Goal: Information Seeking & Learning: Learn about a topic

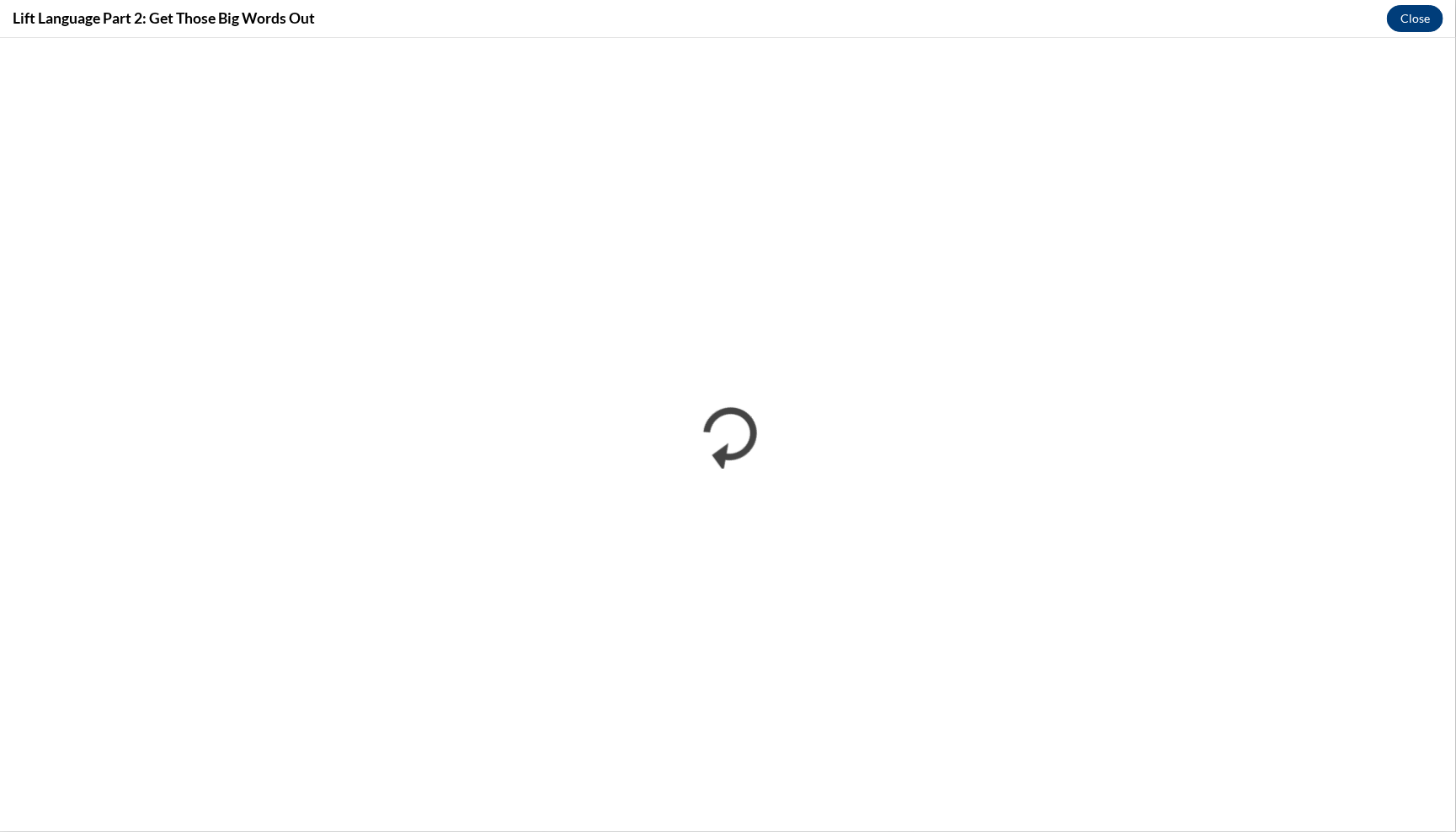
click at [1417, 15] on button "Close" at bounding box center [1415, 18] width 56 height 27
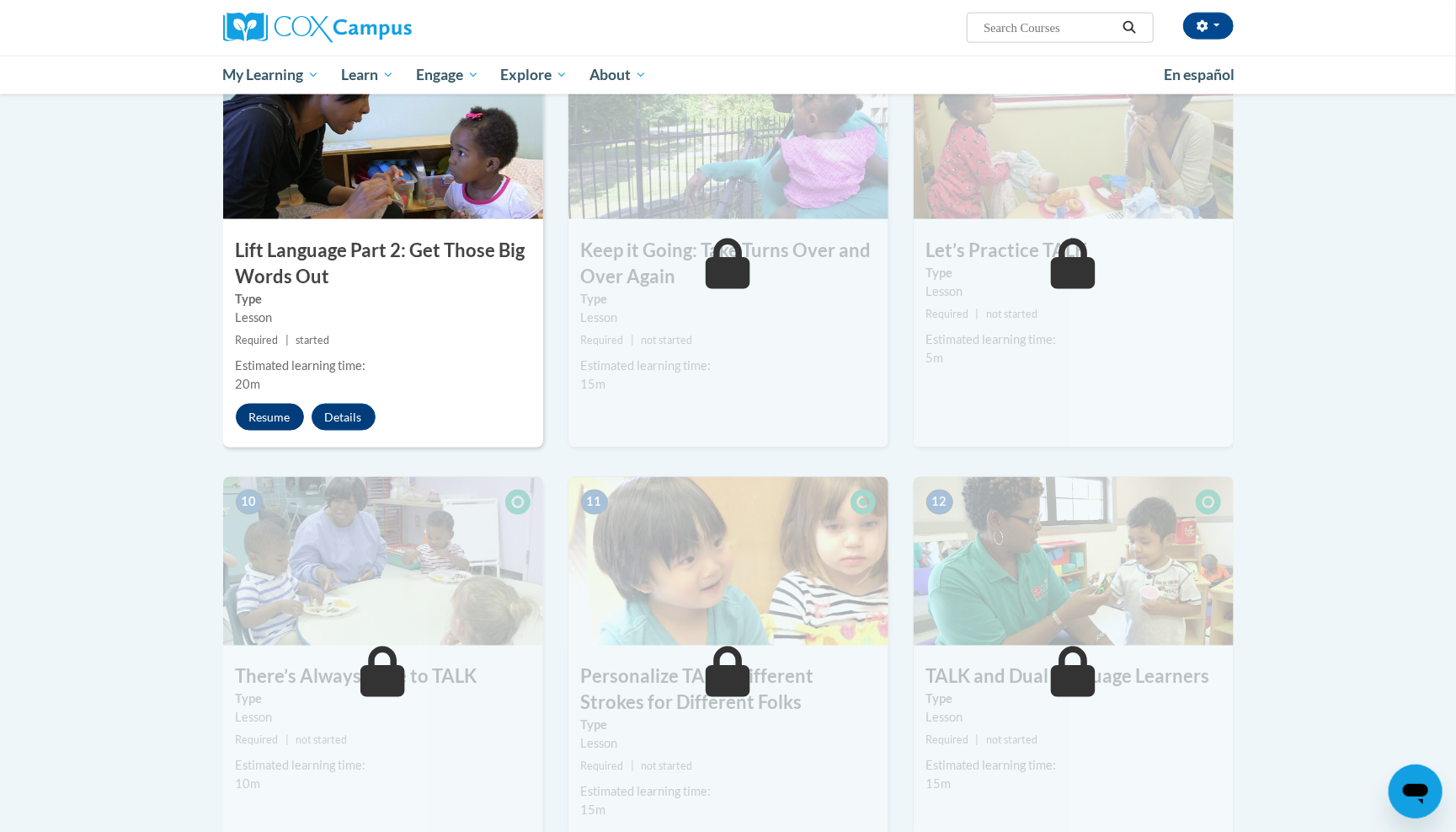
click at [279, 403] on button "Resume" at bounding box center [269, 416] width 68 height 27
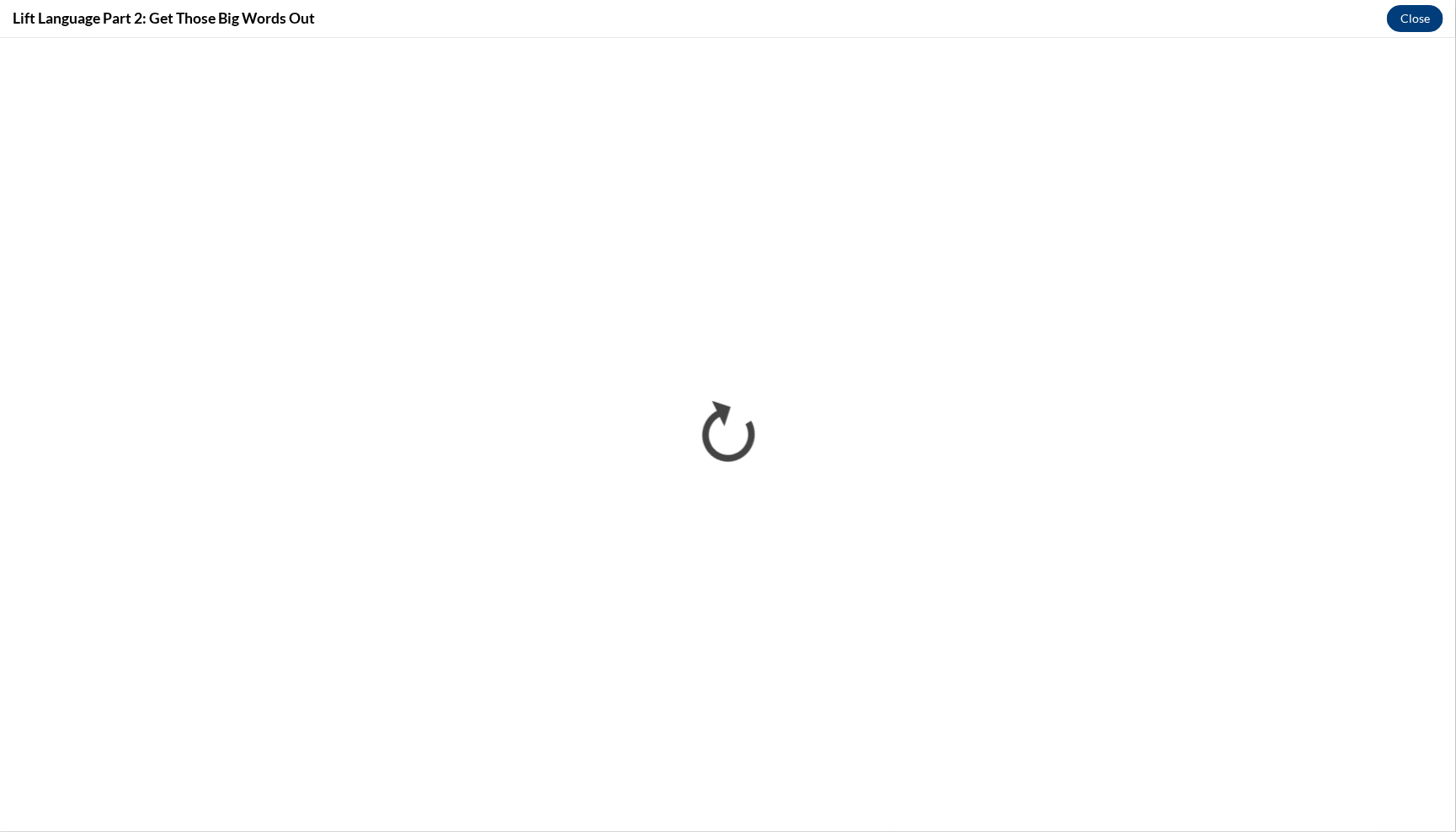
click at [1417, 19] on button "Close" at bounding box center [1415, 18] width 56 height 27
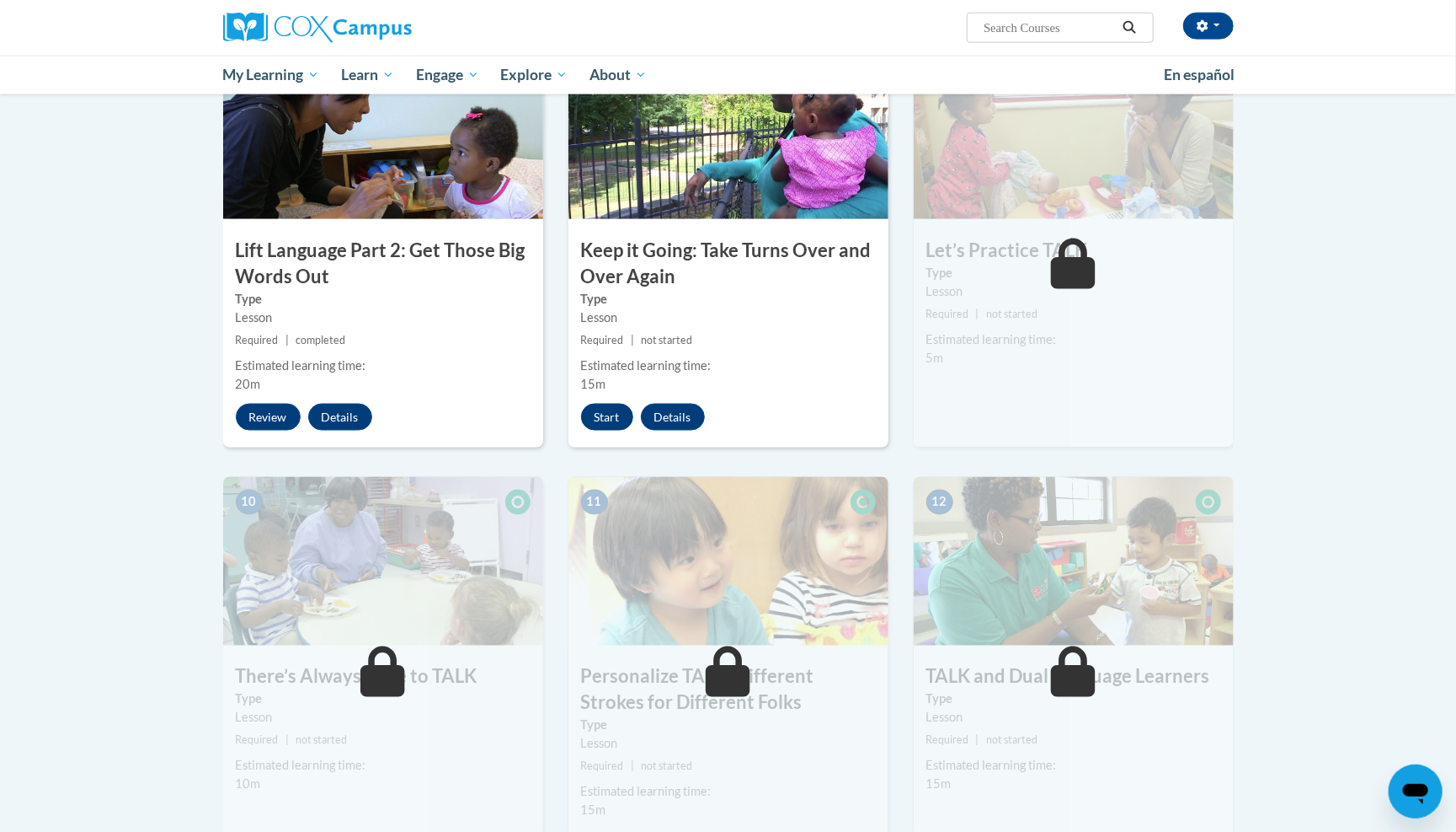
click at [602, 403] on button "Start" at bounding box center [607, 416] width 52 height 27
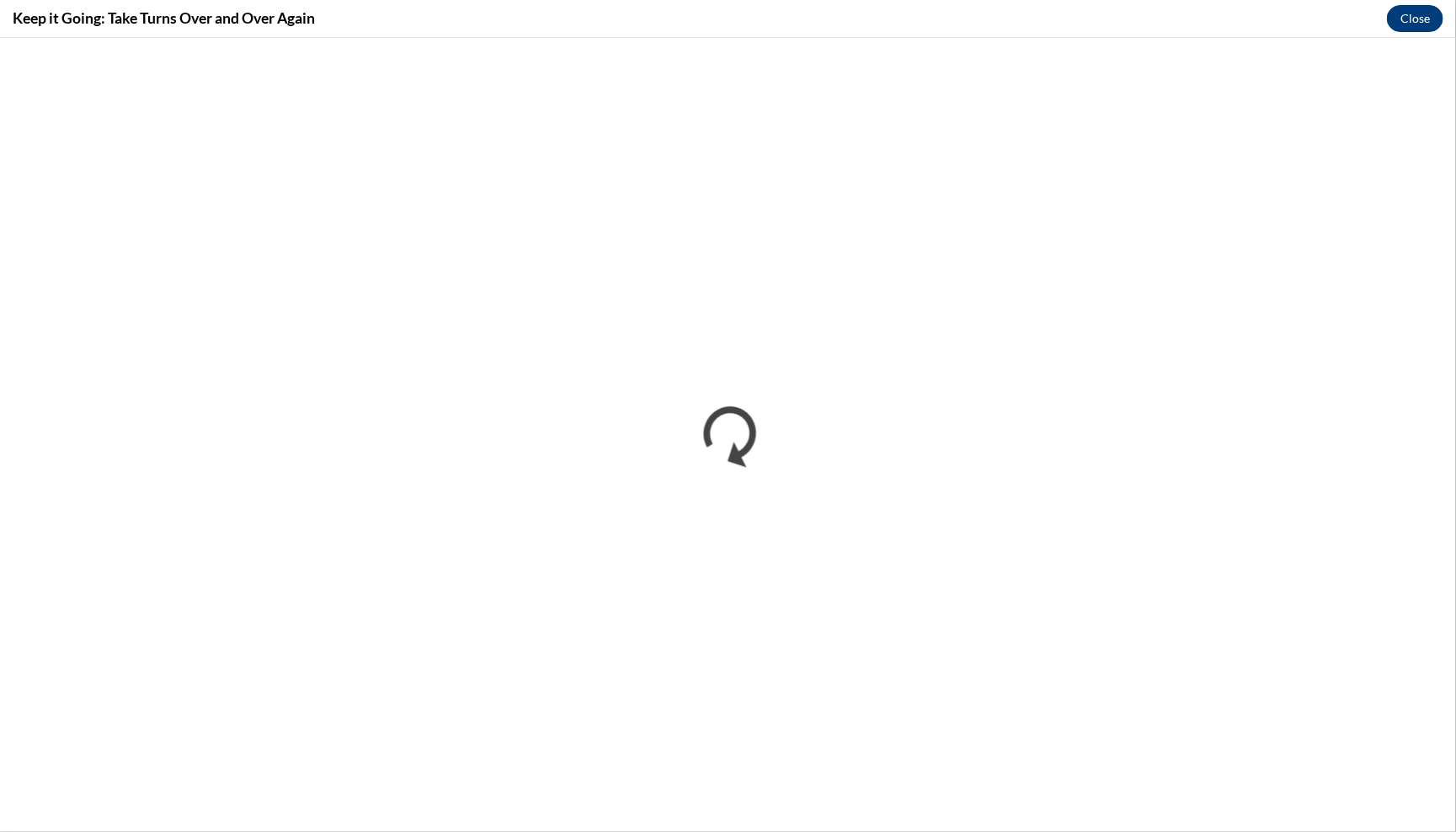
click at [1424, 12] on button "Close" at bounding box center [1415, 18] width 56 height 27
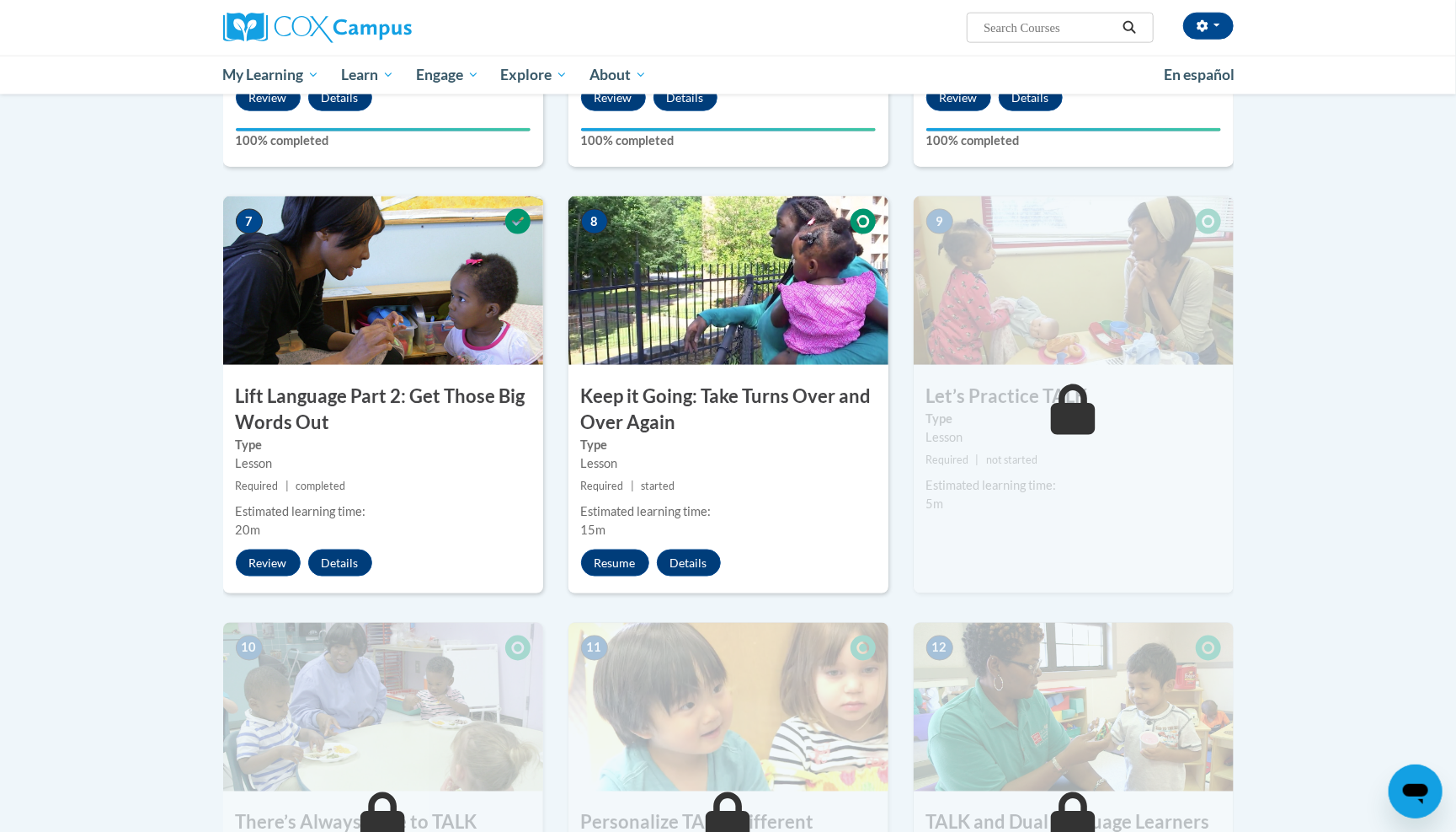
scroll to position [1146, 0]
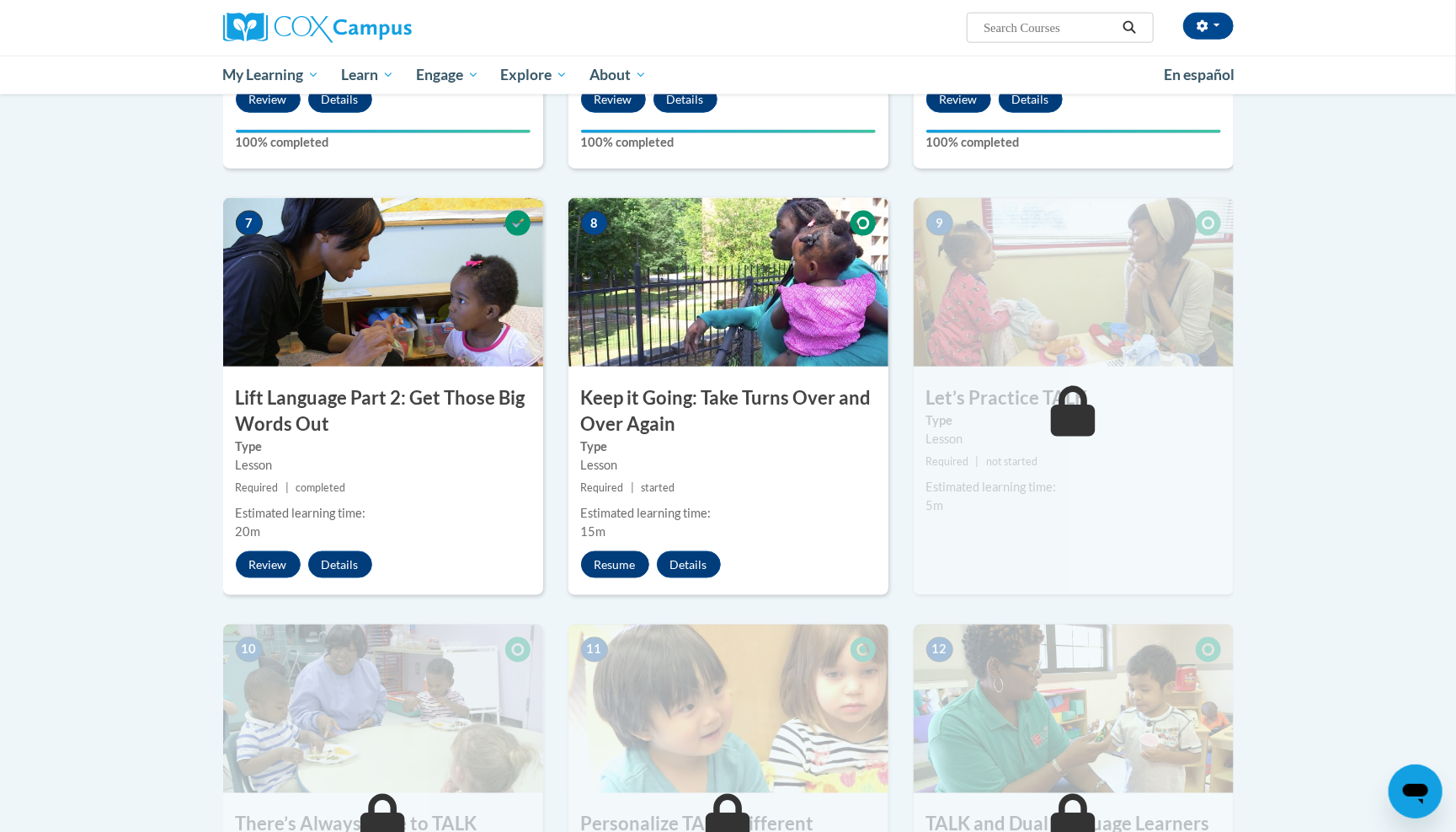
click at [611, 551] on button "Resume" at bounding box center [615, 564] width 68 height 27
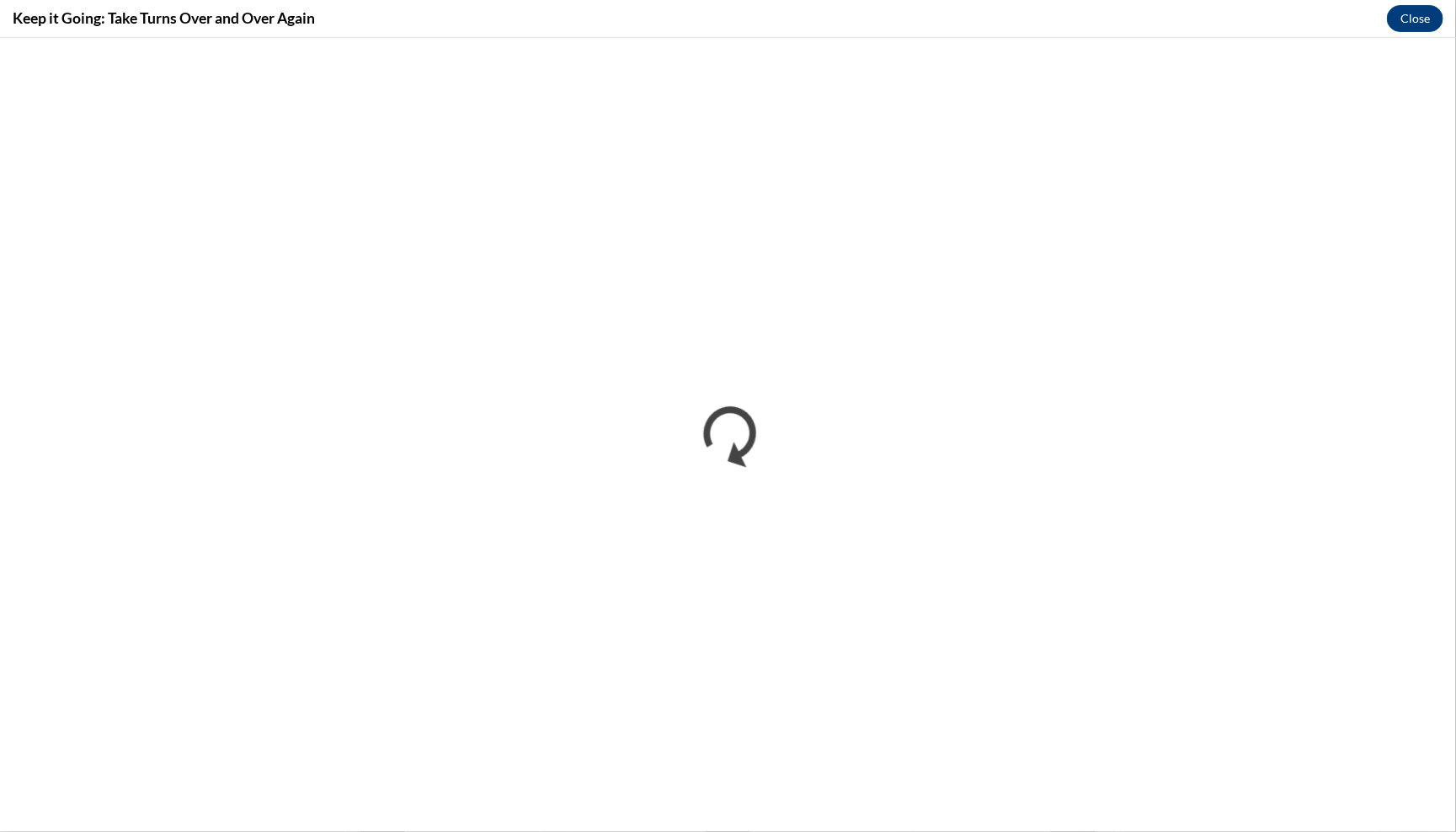
scroll to position [0, 0]
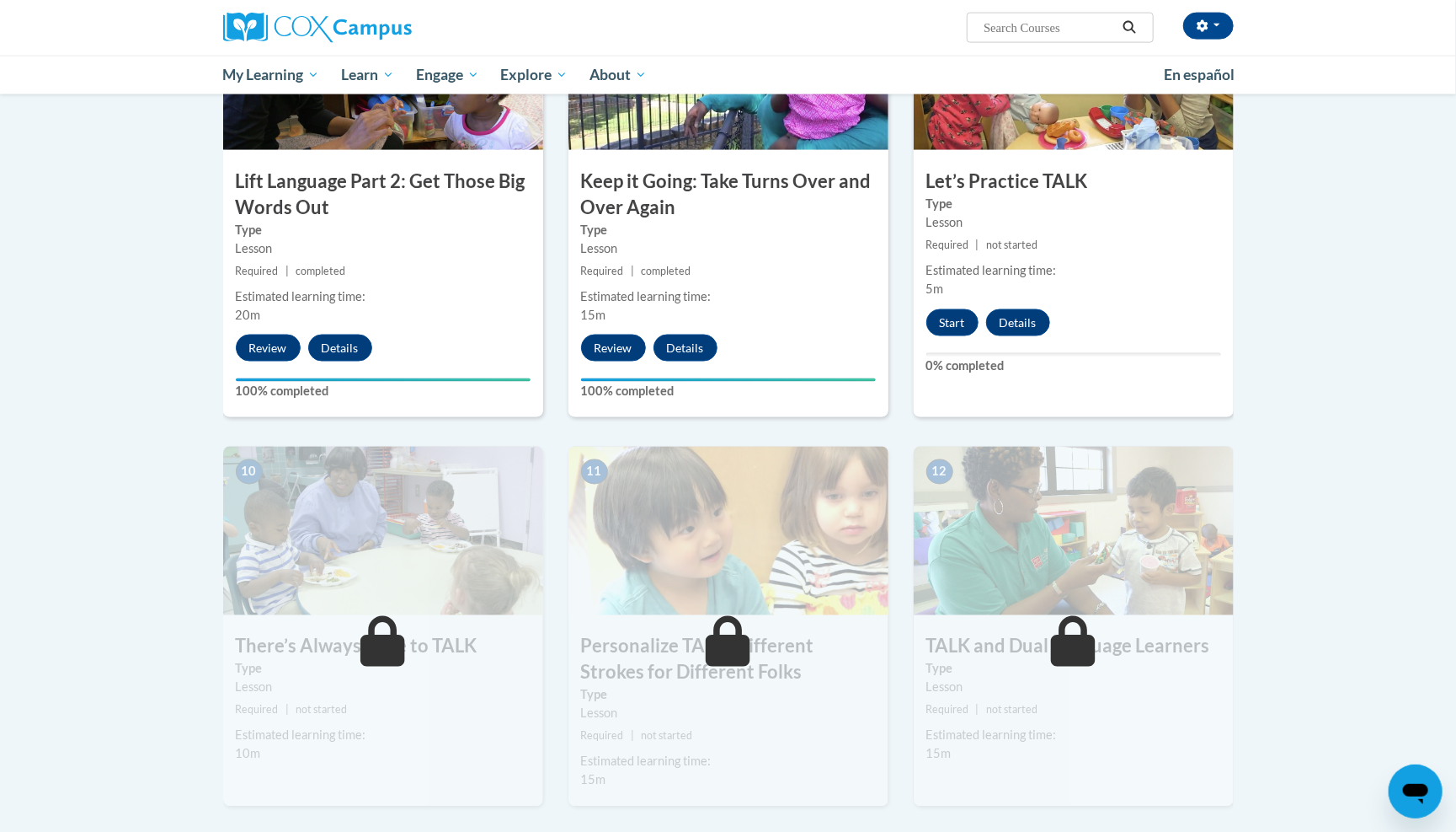
scroll to position [1368, 0]
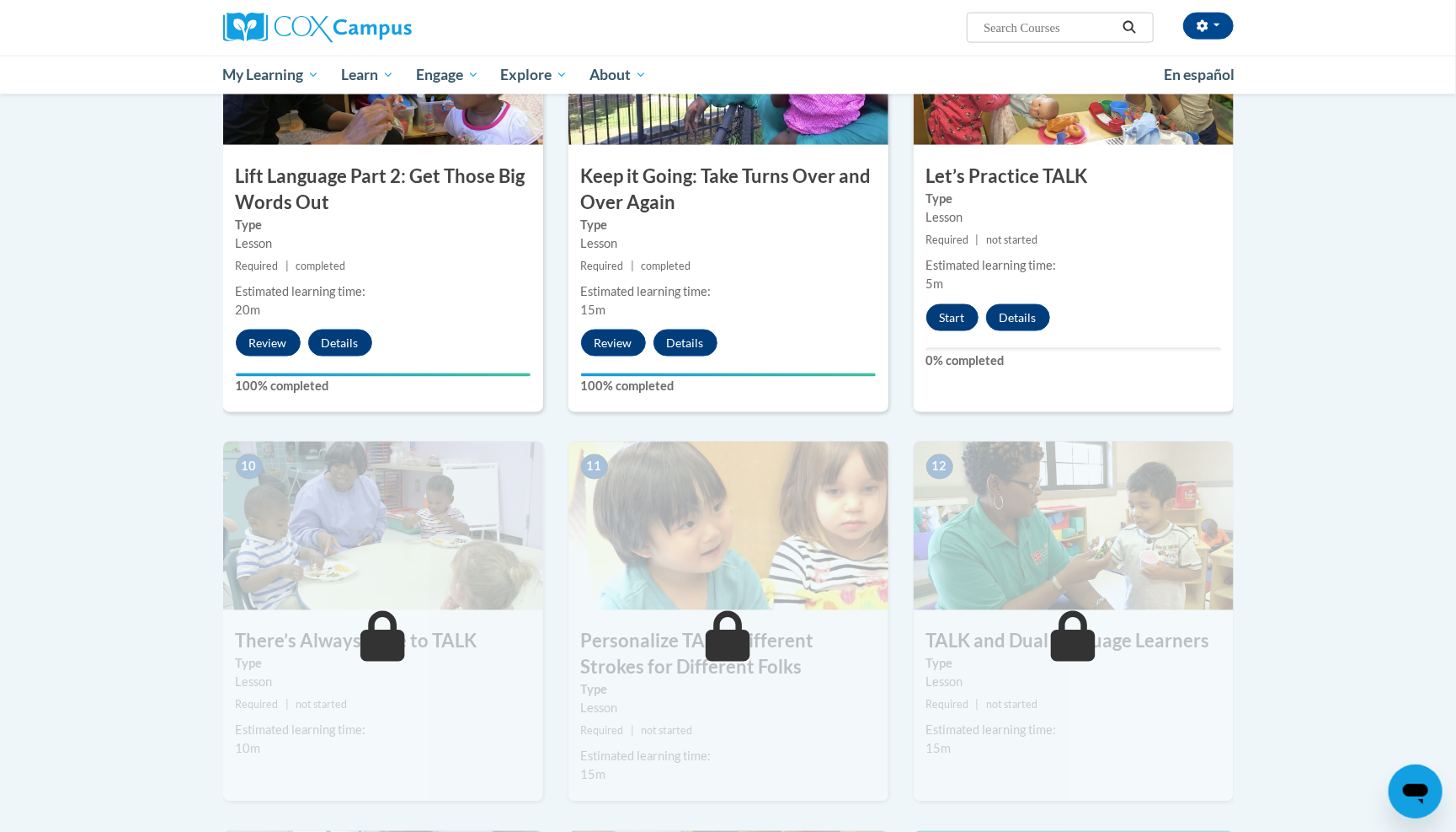
click at [950, 304] on button "Start" at bounding box center [953, 317] width 52 height 27
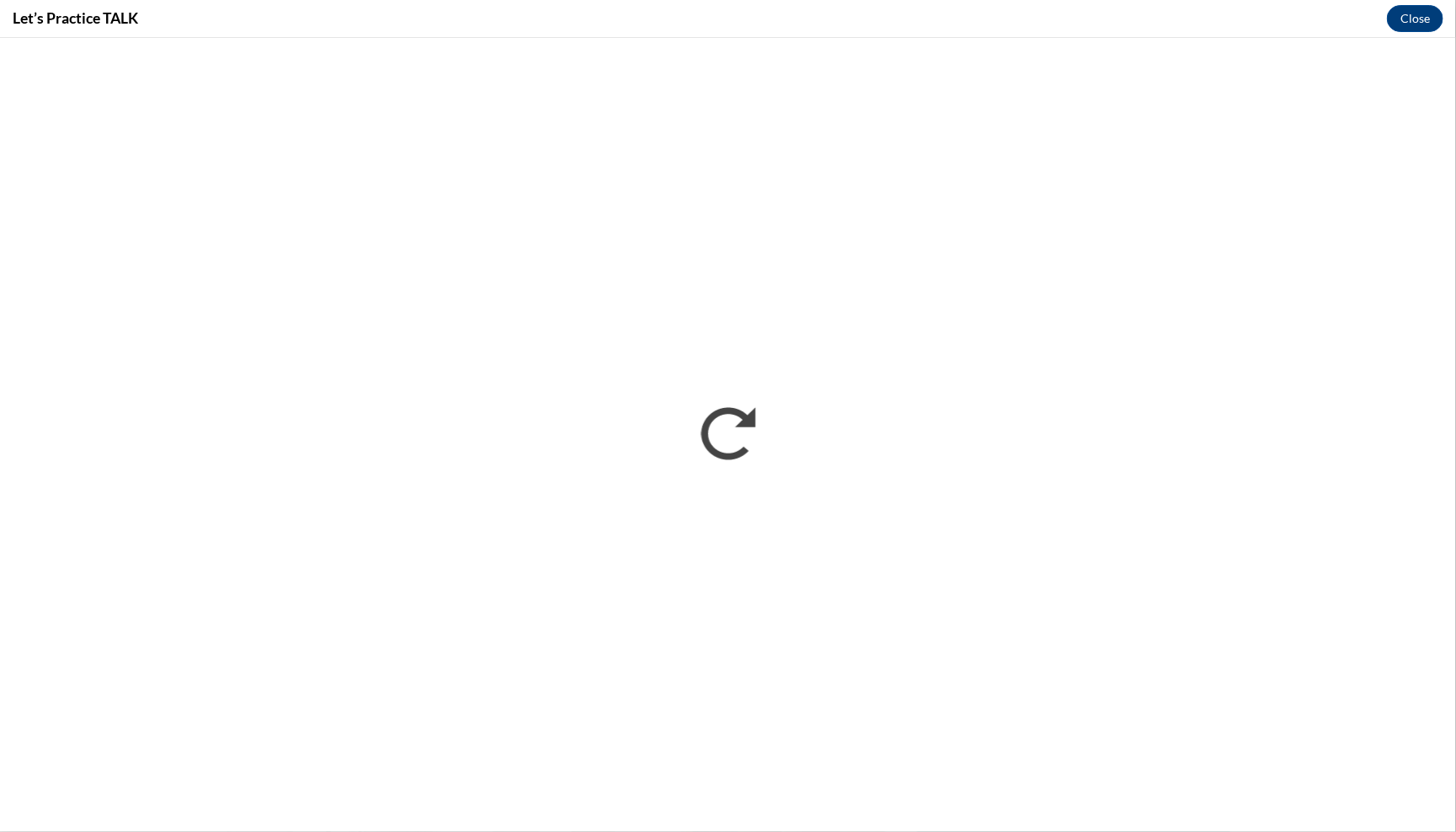
scroll to position [0, 0]
click at [1411, 22] on button "Close" at bounding box center [1415, 18] width 56 height 27
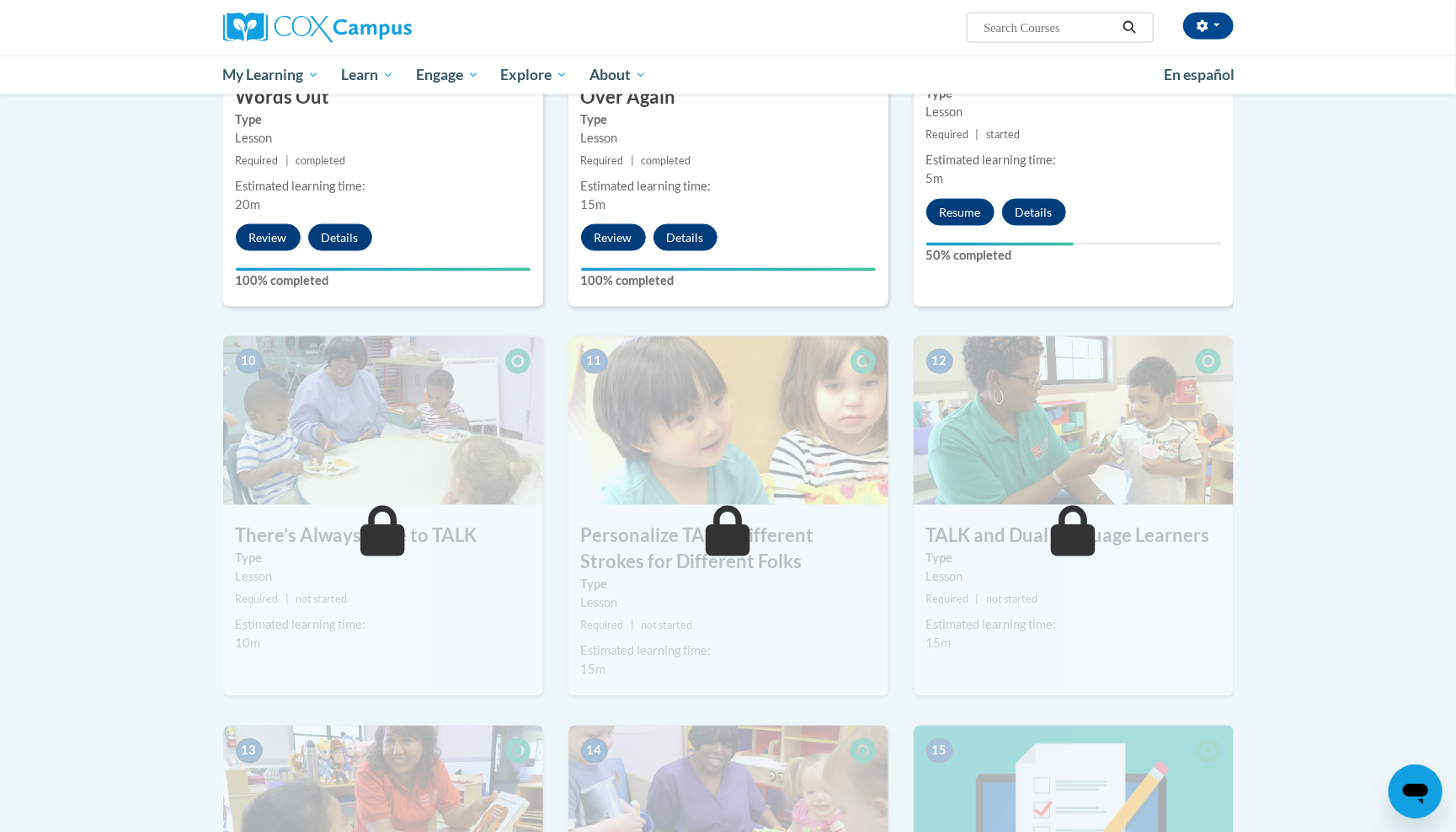
scroll to position [1475, 0]
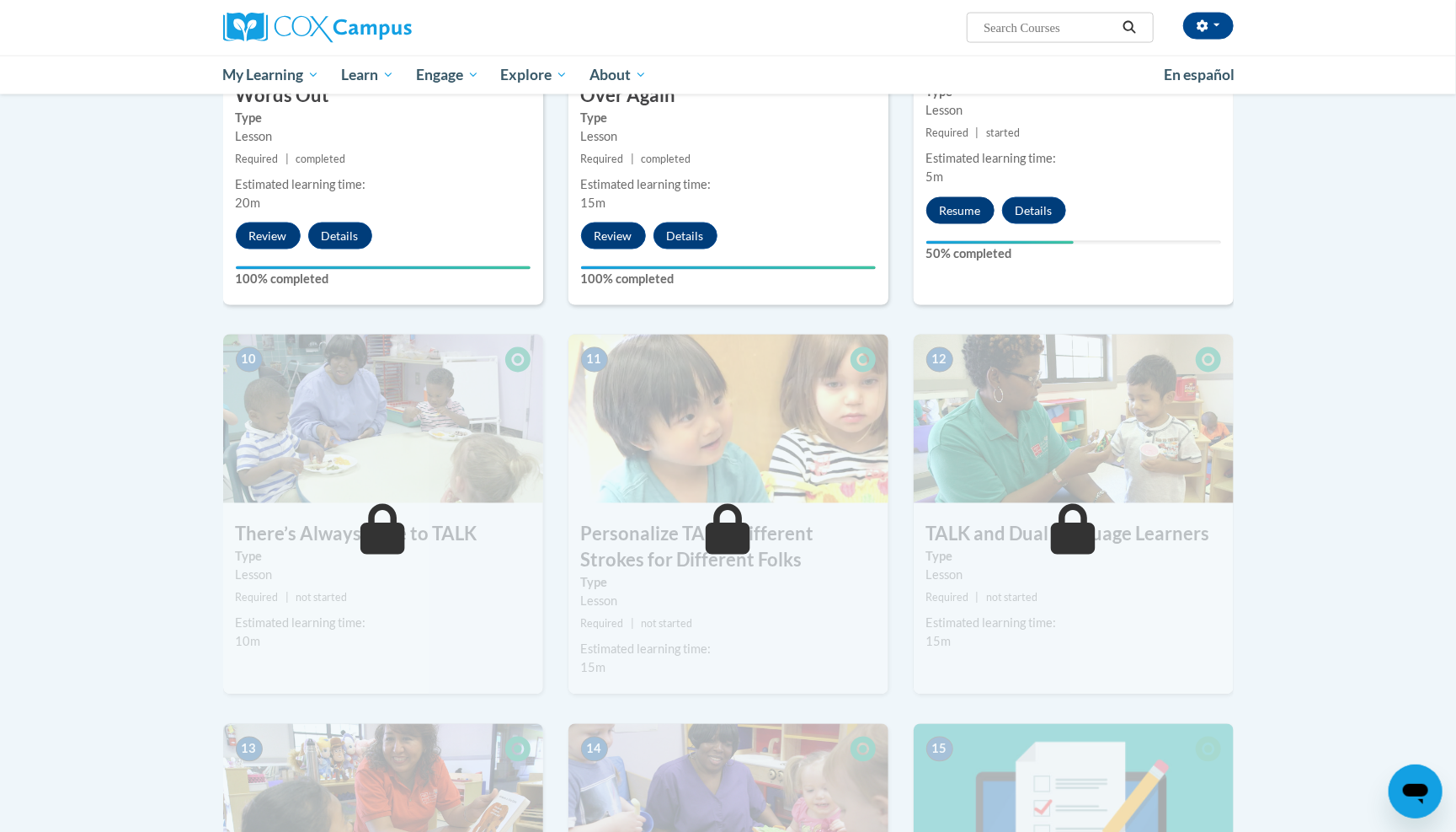
click at [968, 199] on button "Resume" at bounding box center [960, 210] width 68 height 27
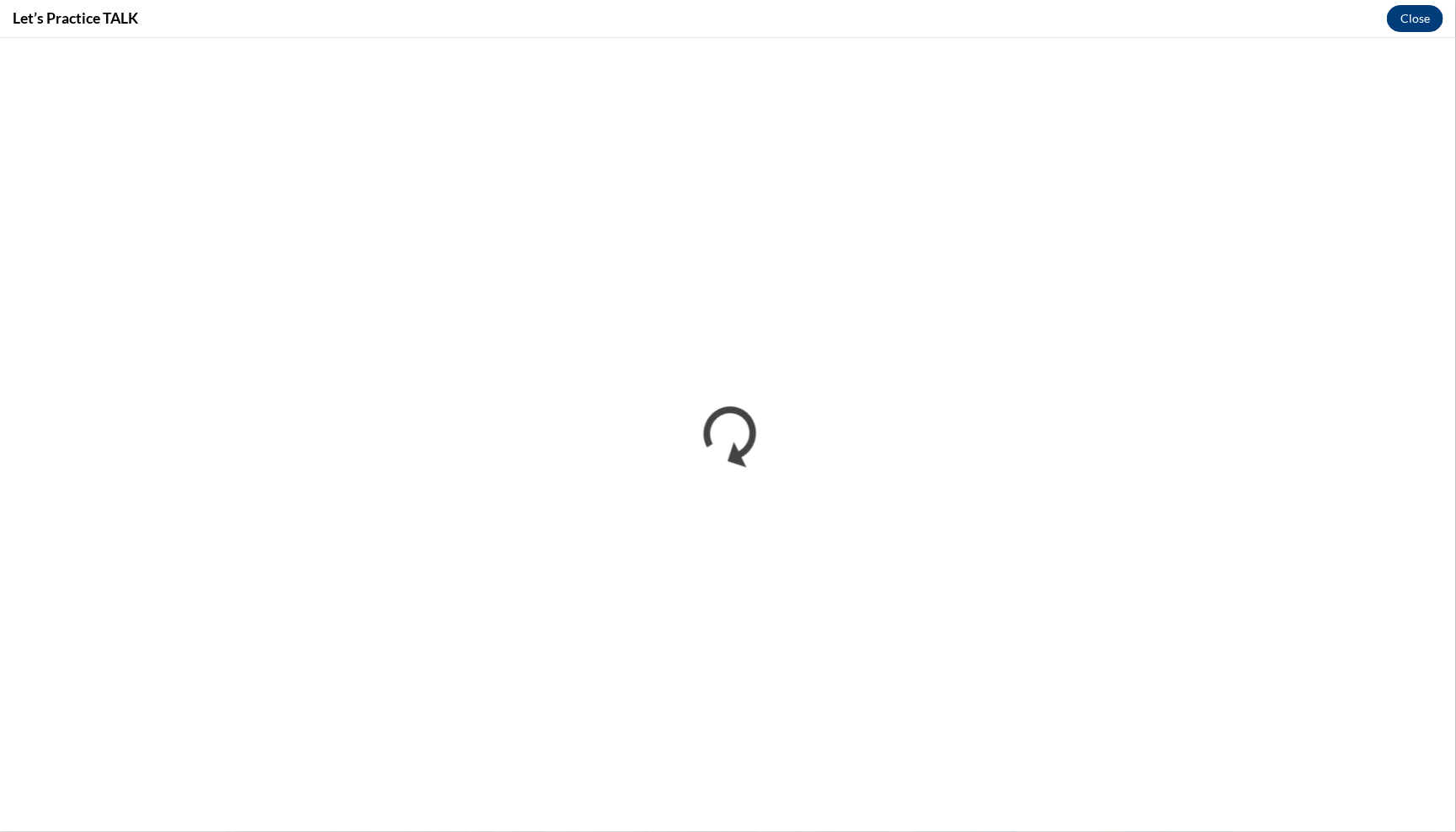
scroll to position [0, 0]
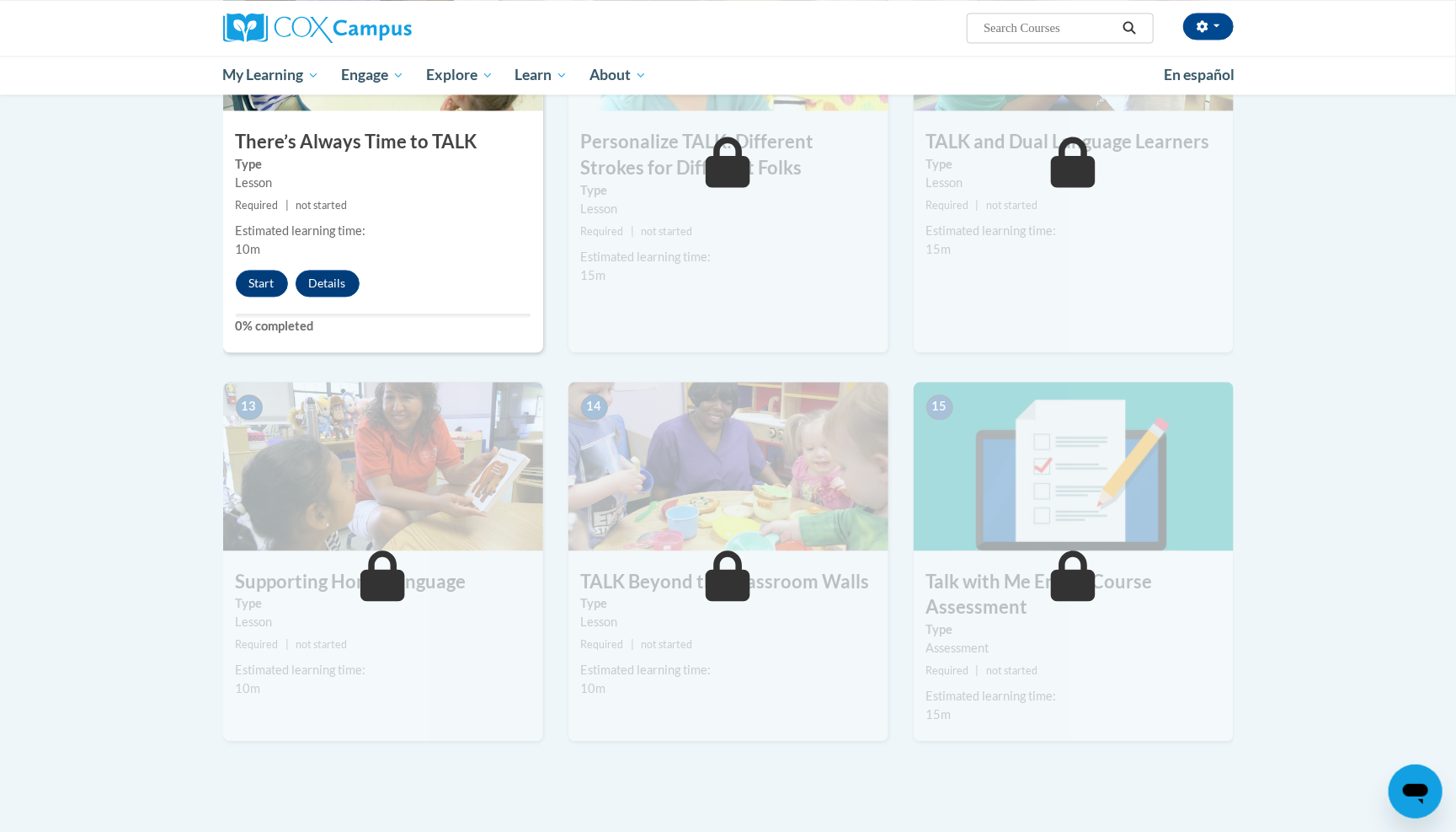
scroll to position [1854, 0]
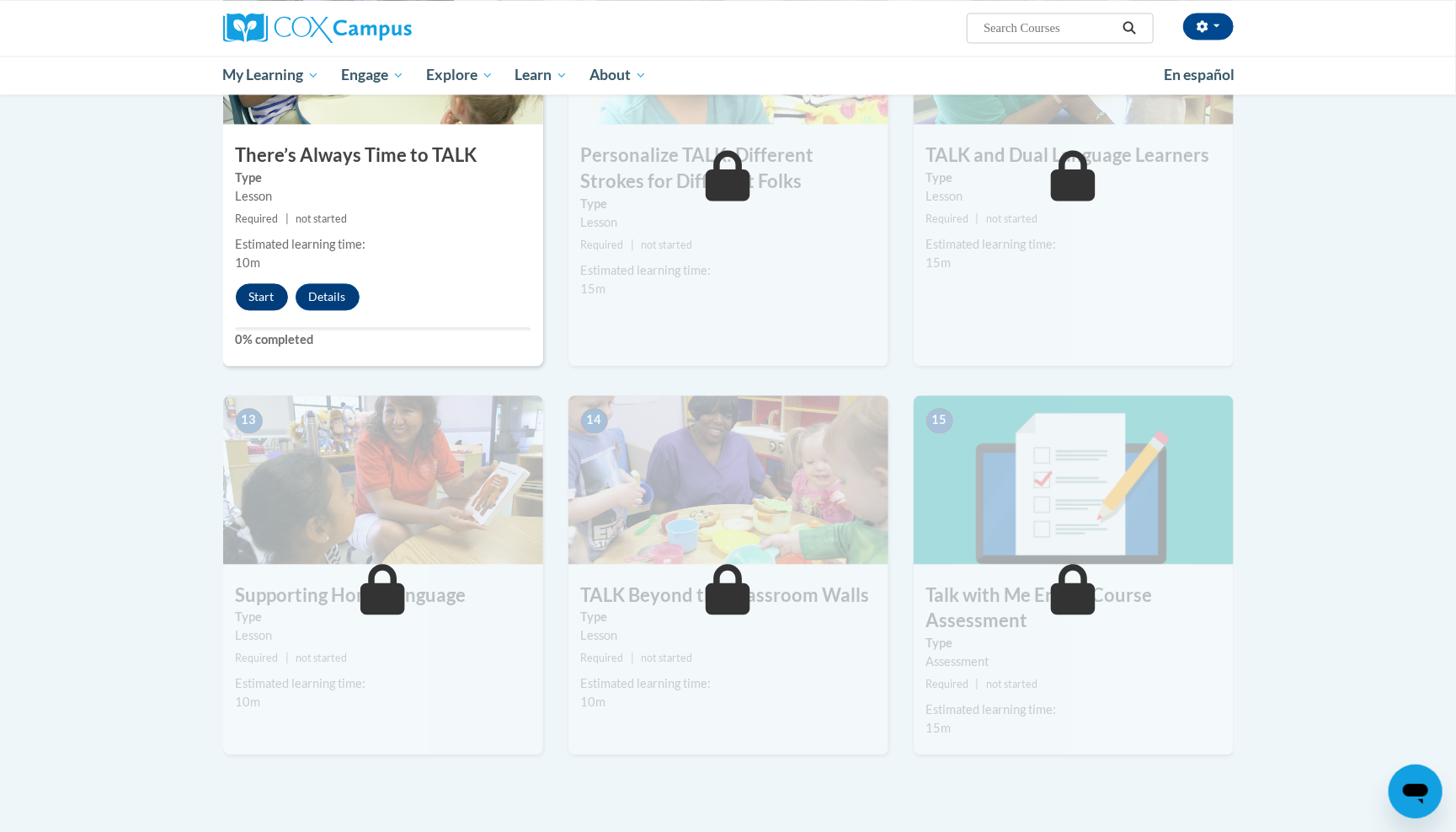
click at [259, 283] on button "Start" at bounding box center [262, 296] width 52 height 27
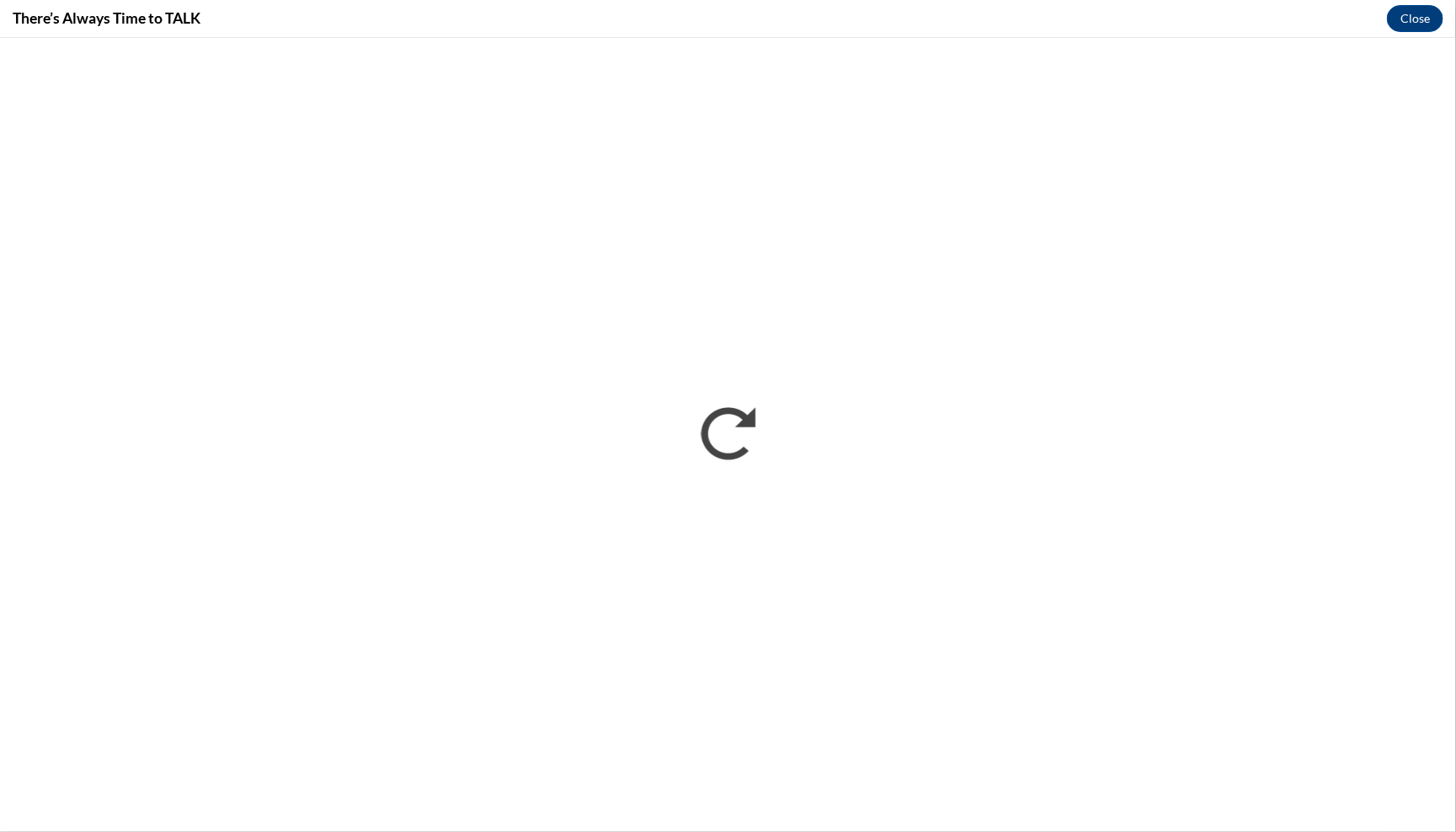
scroll to position [0, 0]
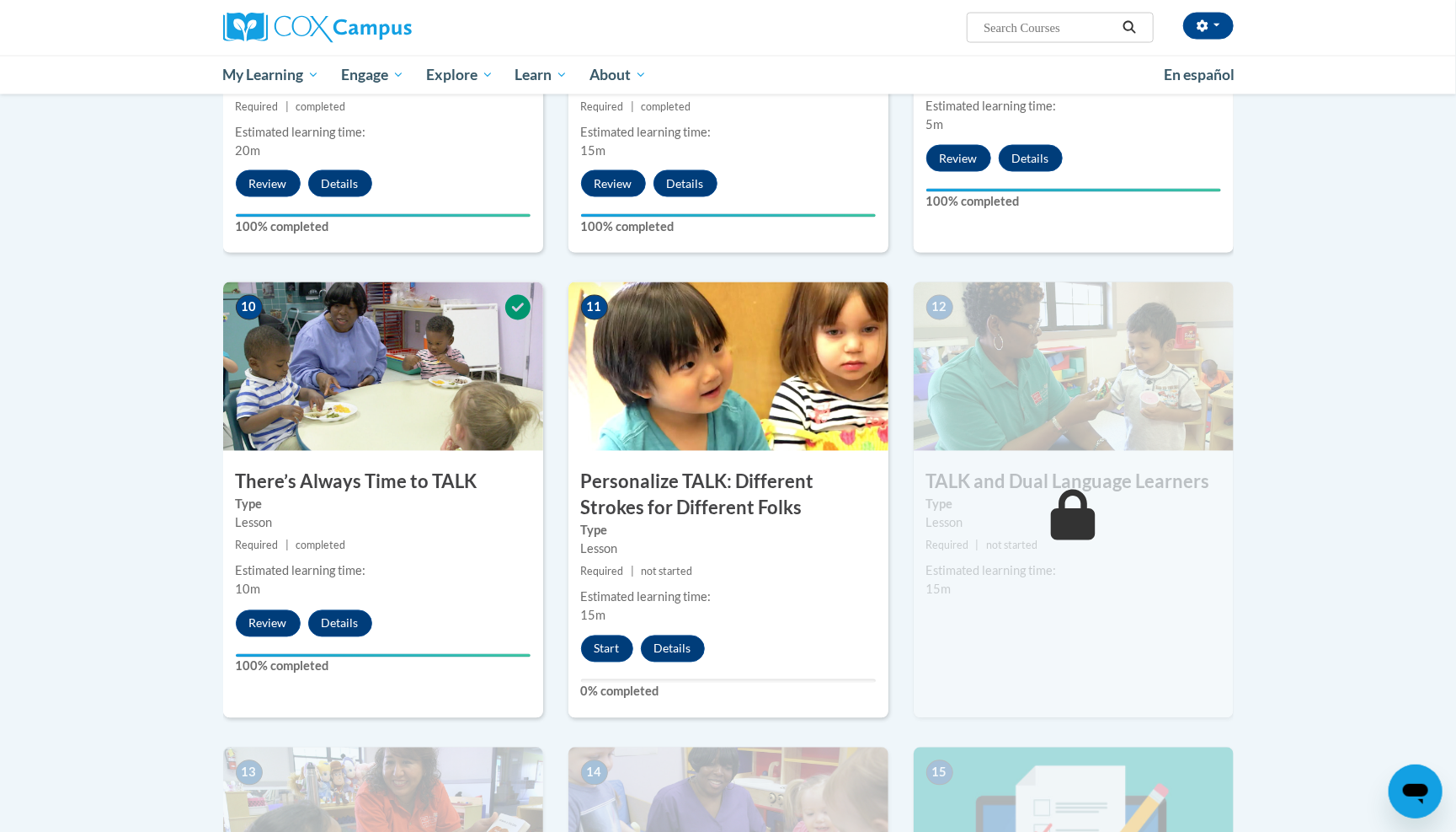
scroll to position [1610, 0]
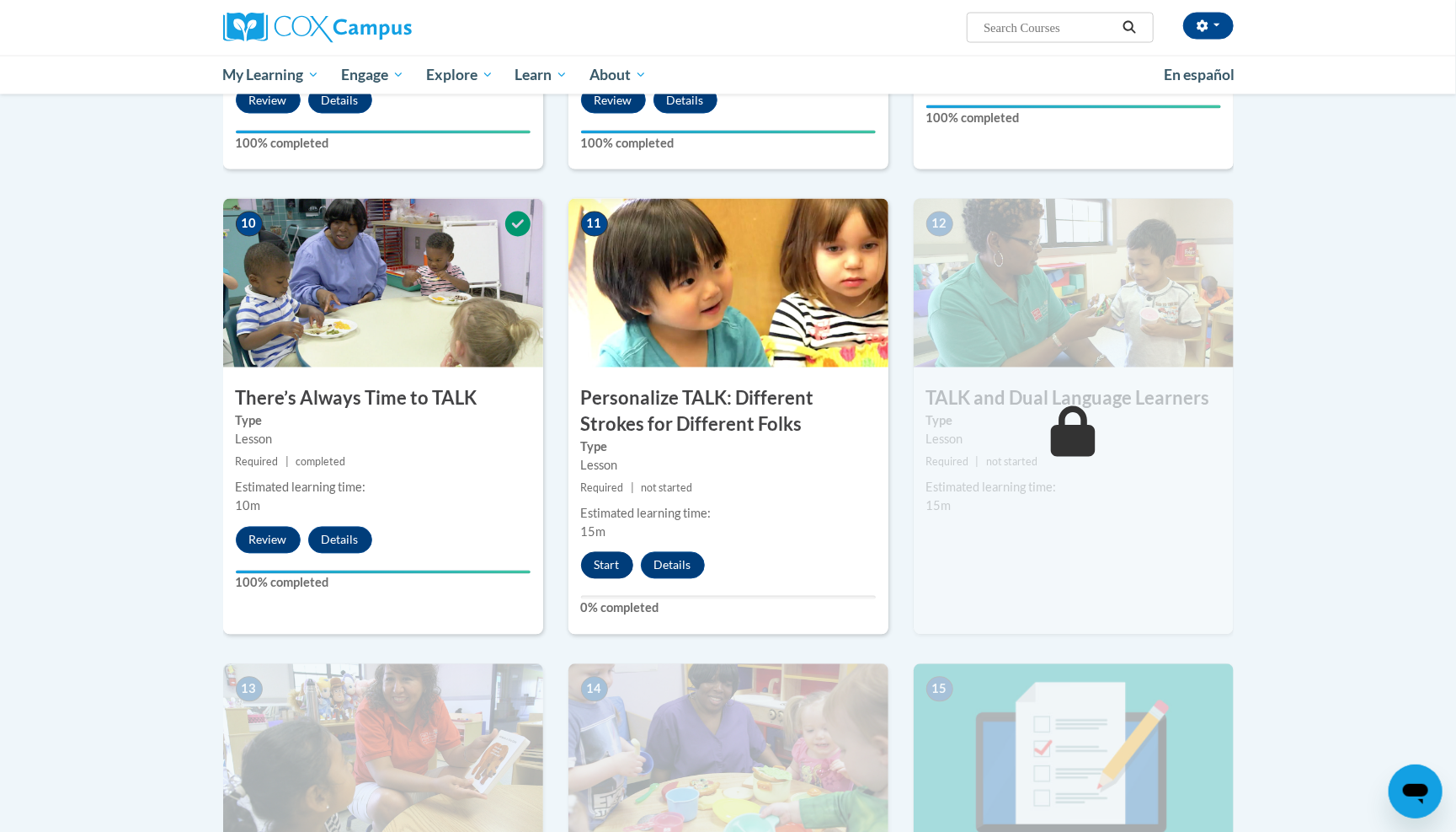
click at [613, 552] on button "Start" at bounding box center [607, 565] width 52 height 27
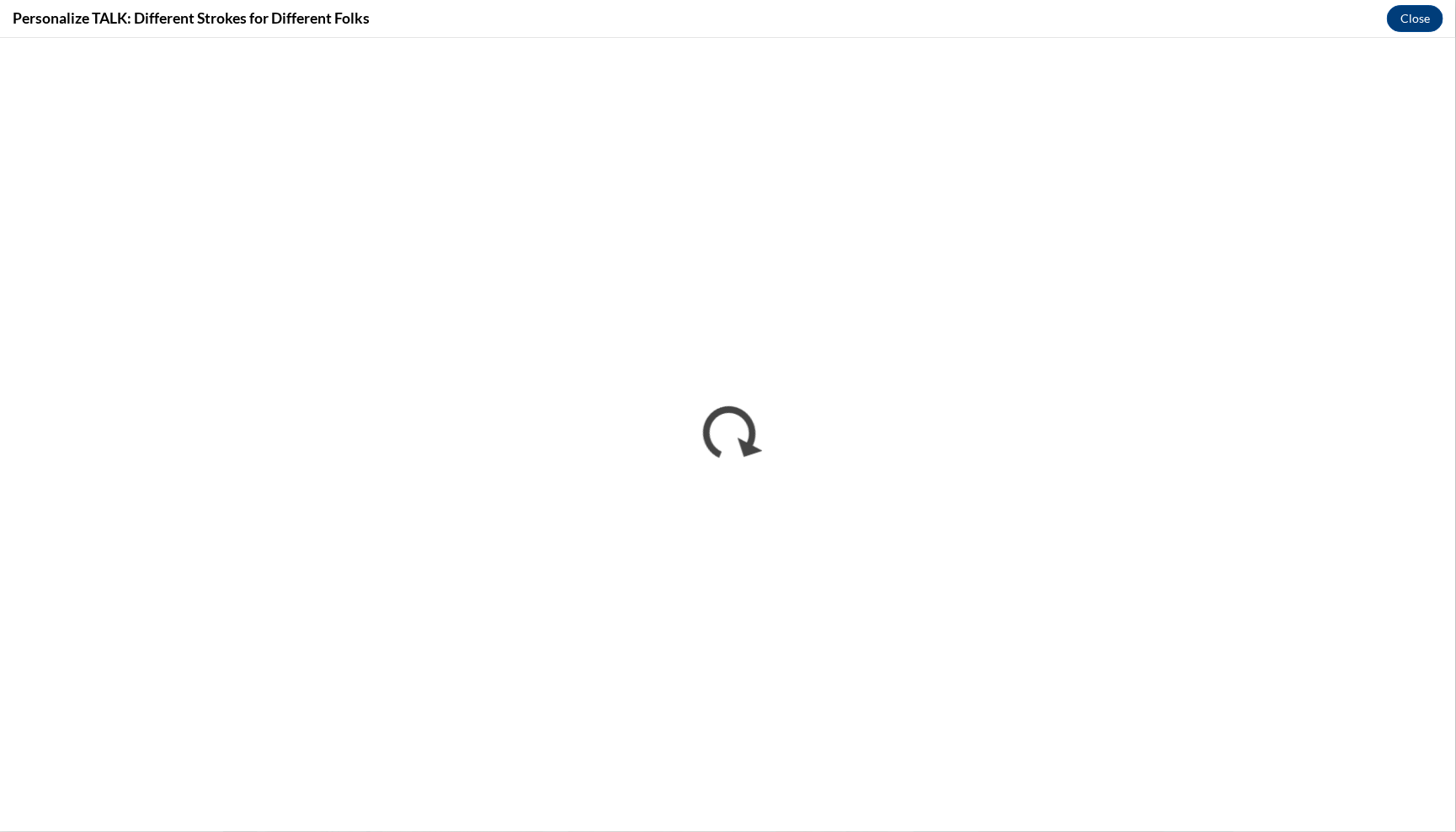
scroll to position [0, 0]
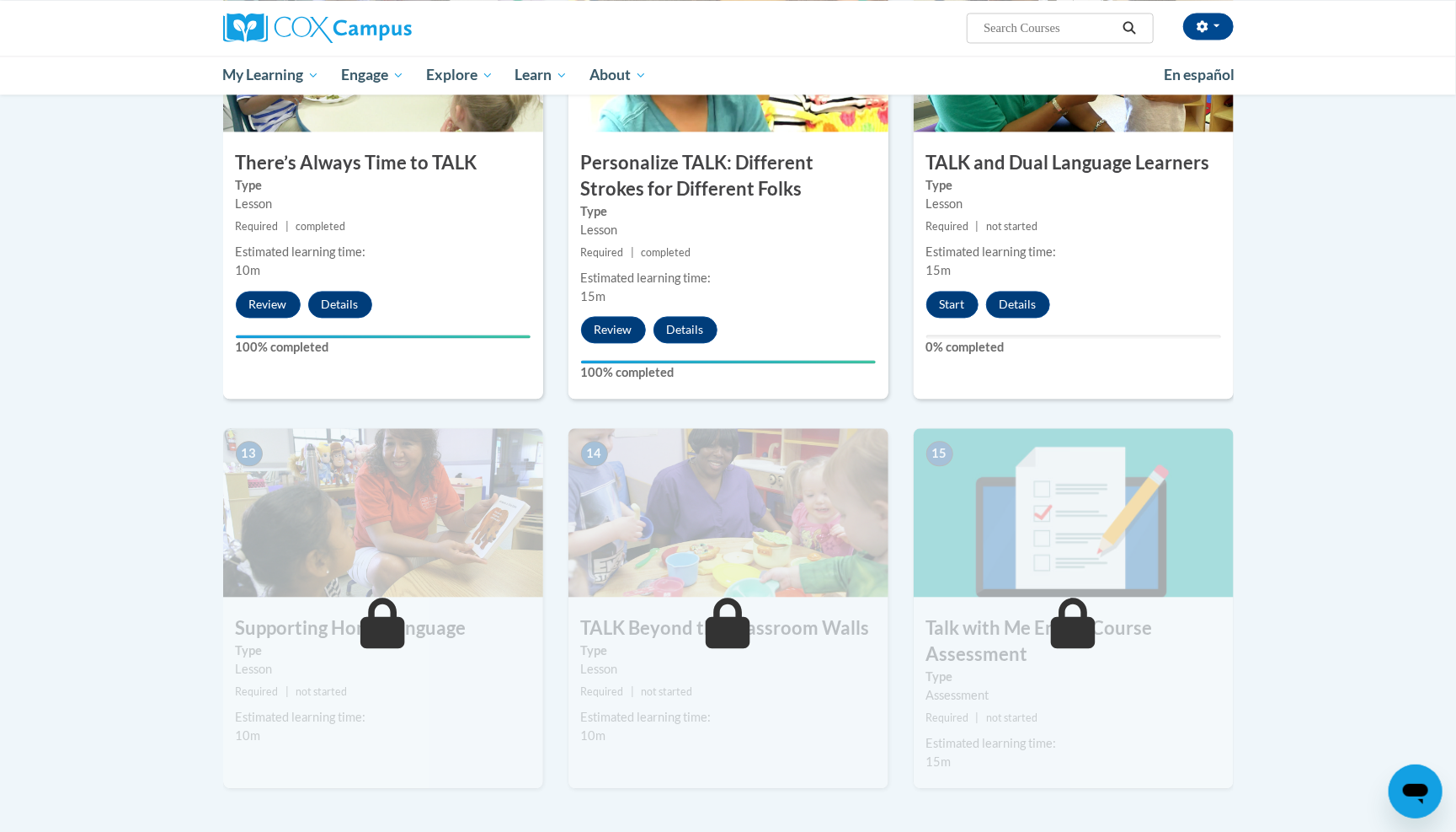
scroll to position [1869, 0]
